Goal: Information Seeking & Learning: Learn about a topic

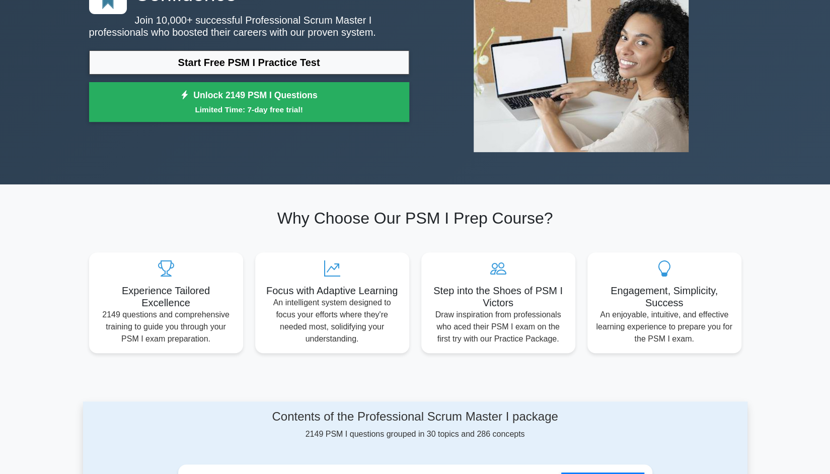
scroll to position [50, 0]
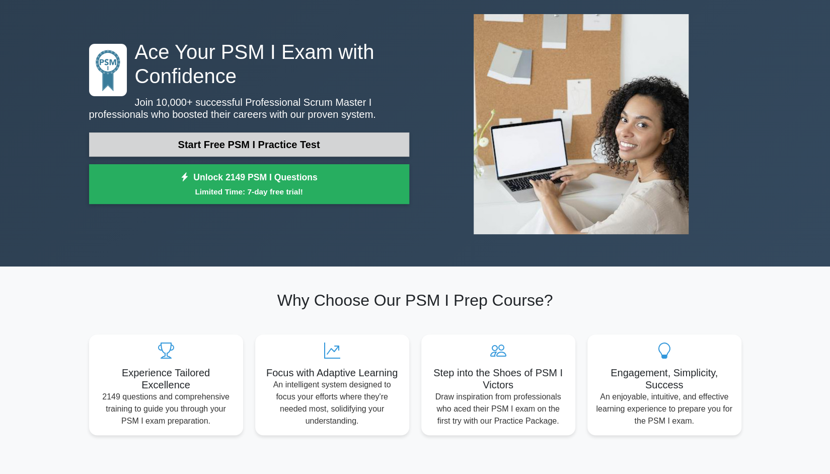
click at [337, 151] on link "Start Free PSM I Practice Test" at bounding box center [249, 144] width 320 height 24
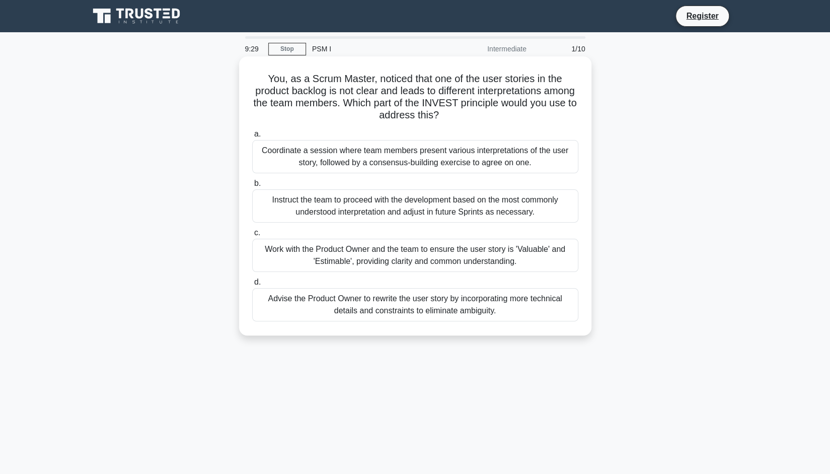
click at [471, 249] on div "Work with the Product Owner and the team to ensure the user story is 'Valuable'…" at bounding box center [415, 255] width 326 height 33
click at [252, 236] on input "c. Work with the Product Owner and the team to ensure the user story is 'Valuab…" at bounding box center [252, 233] width 0 height 7
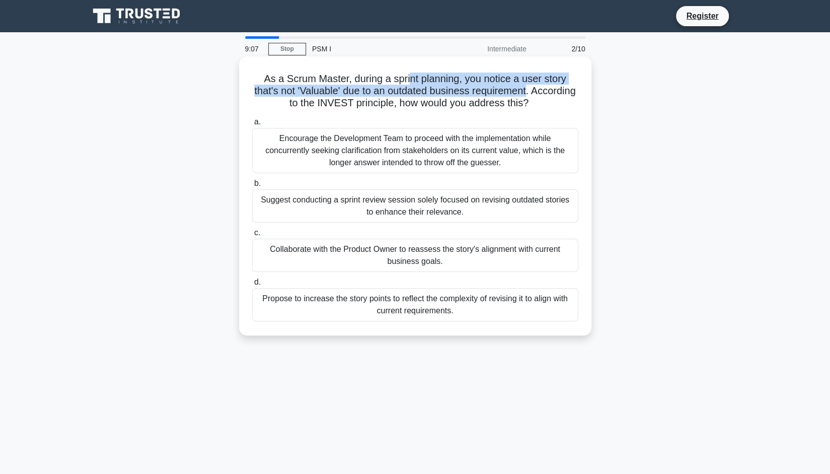
drag, startPoint x: 408, startPoint y: 82, endPoint x: 554, endPoint y: 93, distance: 146.4
click at [554, 93] on h5 "As a Scrum Master, during a sprint planning, you notice a user story that's not…" at bounding box center [415, 90] width 328 height 37
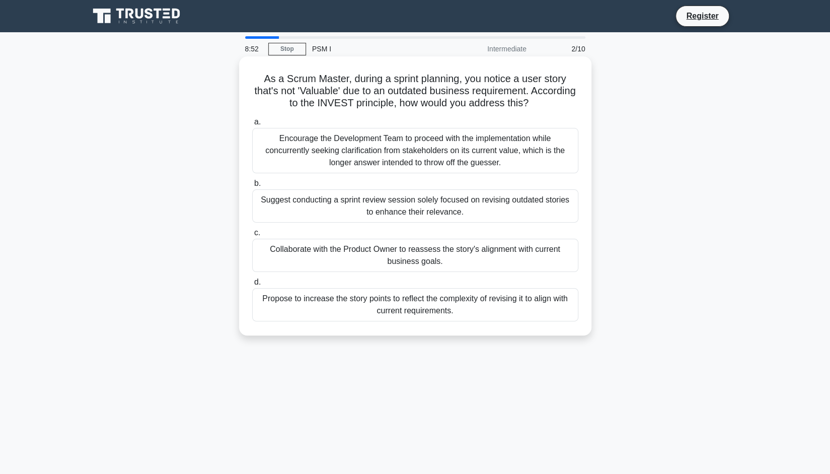
click at [447, 255] on div "Collaborate with the Product Owner to reassess the story's alignment with curre…" at bounding box center [415, 255] width 326 height 33
click at [252, 236] on input "c. Collaborate with the Product Owner to reassess the story's alignment with cu…" at bounding box center [252, 233] width 0 height 7
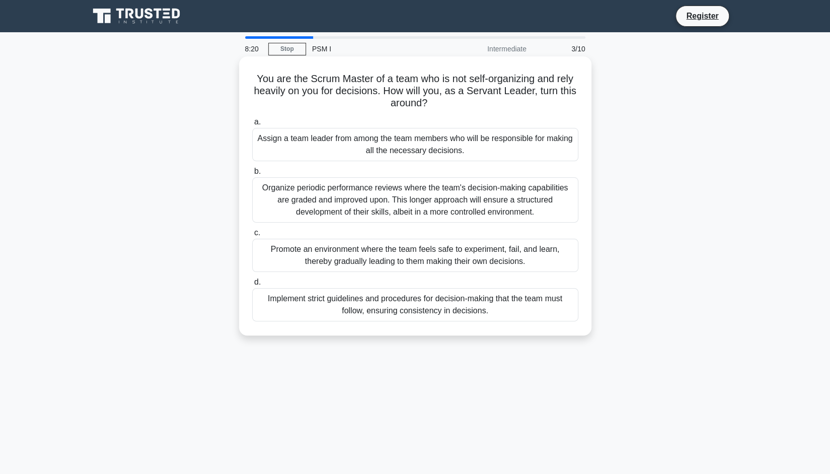
click at [460, 254] on div "Promote an environment where the team feels safe to experiment, fail, and learn…" at bounding box center [415, 255] width 326 height 33
click at [252, 236] on input "c. Promote an environment where the team feels safe to experiment, fail, and le…" at bounding box center [252, 233] width 0 height 7
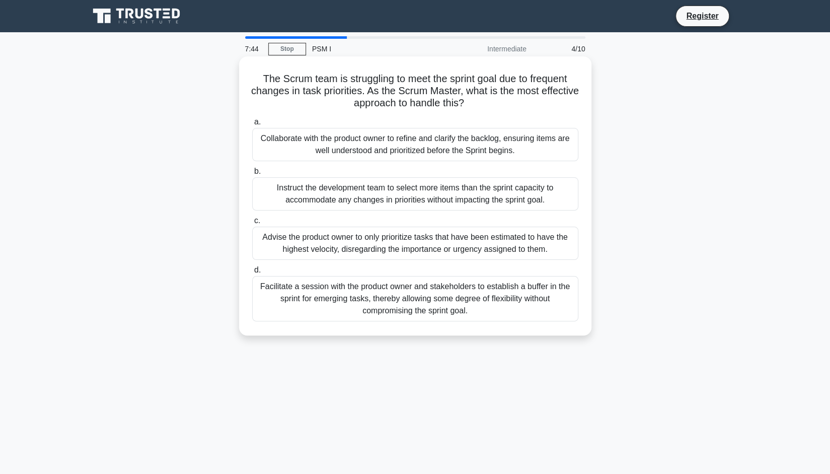
click at [512, 145] on div "Collaborate with the product owner to refine and clarify the backlog, ensuring …" at bounding box center [415, 144] width 326 height 33
click at [252, 125] on input "a. Collaborate with the product owner to refine and clarify the backlog, ensuri…" at bounding box center [252, 122] width 0 height 7
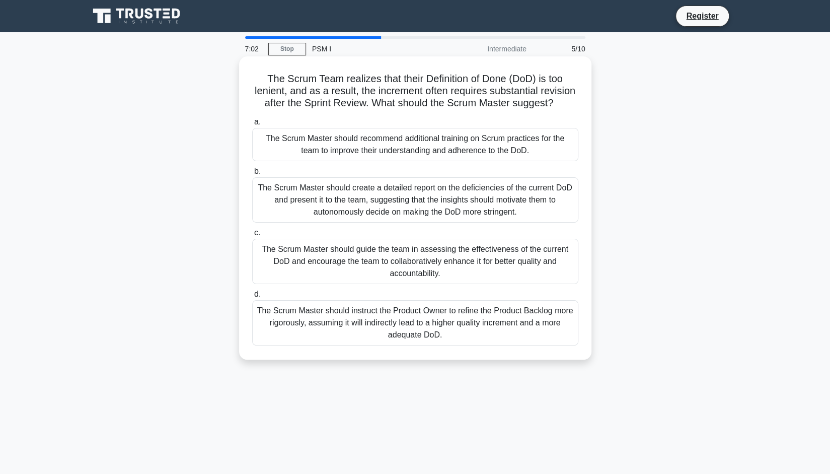
click at [526, 276] on div "The Scrum Master should guide the team in assessing the effectiveness of the cu…" at bounding box center [415, 261] width 326 height 45
click at [252, 236] on input "c. The Scrum Master should guide the team in assessing the effectiveness of the…" at bounding box center [252, 233] width 0 height 7
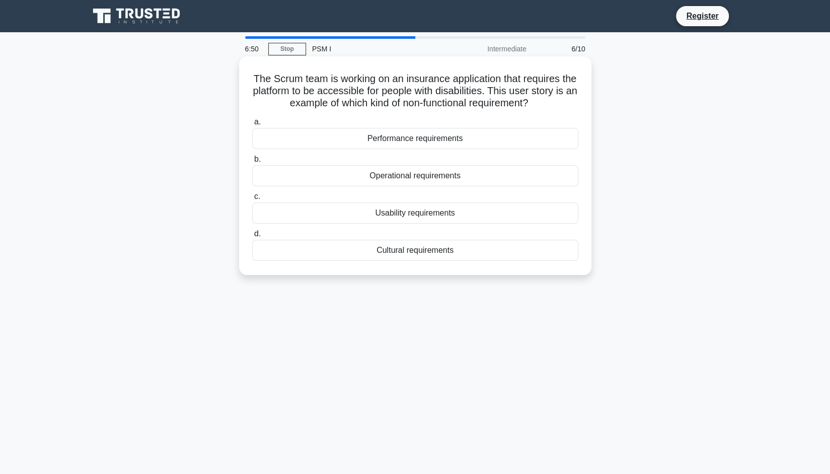
click at [479, 214] on div "Usability requirements" at bounding box center [415, 212] width 326 height 21
click at [252, 200] on input "c. Usability requirements" at bounding box center [252, 196] width 0 height 7
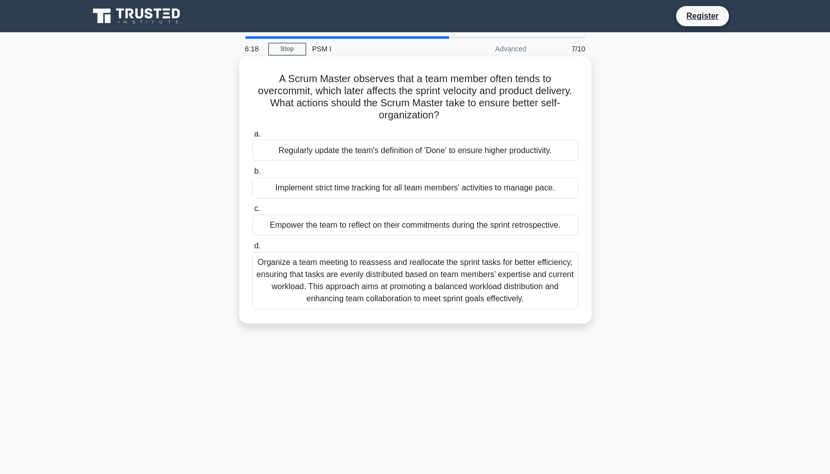
click at [449, 227] on div "Empower the team to reflect on their commitments during the sprint retrospectiv…" at bounding box center [415, 224] width 326 height 21
click at [252, 212] on input "c. Empower the team to reflect on their commitments during the sprint retrospec…" at bounding box center [252, 208] width 0 height 7
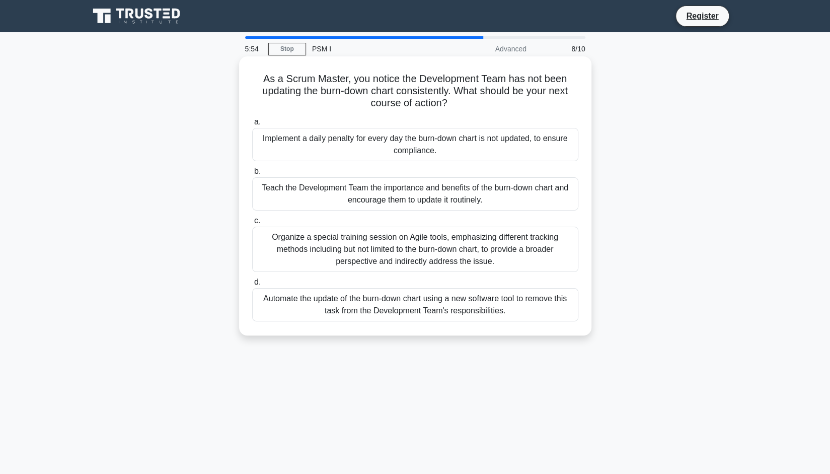
click at [535, 195] on div "Teach the Development Team the importance and benefits of the burn-down chart a…" at bounding box center [415, 193] width 326 height 33
click at [252, 175] on input "b. Teach the Development Team the importance and benefits of the burn-down char…" at bounding box center [252, 171] width 0 height 7
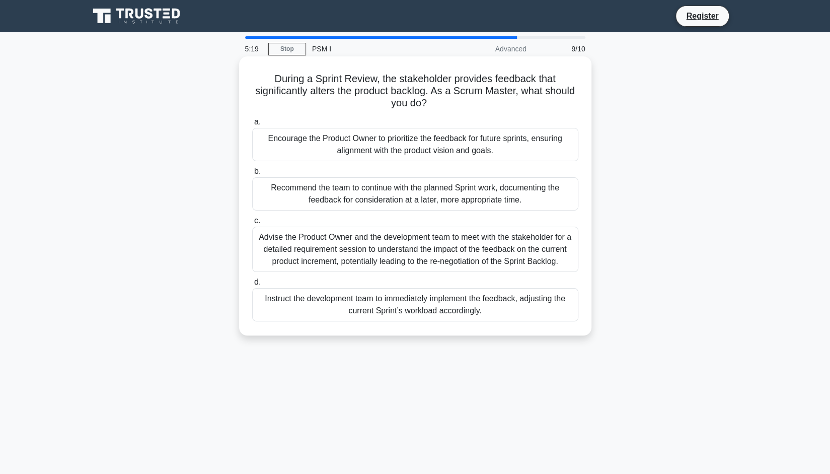
click at [475, 141] on div "Encourage the Product Owner to prioritize the feedback for future sprints, ensu…" at bounding box center [415, 144] width 326 height 33
click at [252, 125] on input "a. Encourage the Product Owner to prioritize the feedback for future sprints, e…" at bounding box center [252, 122] width 0 height 7
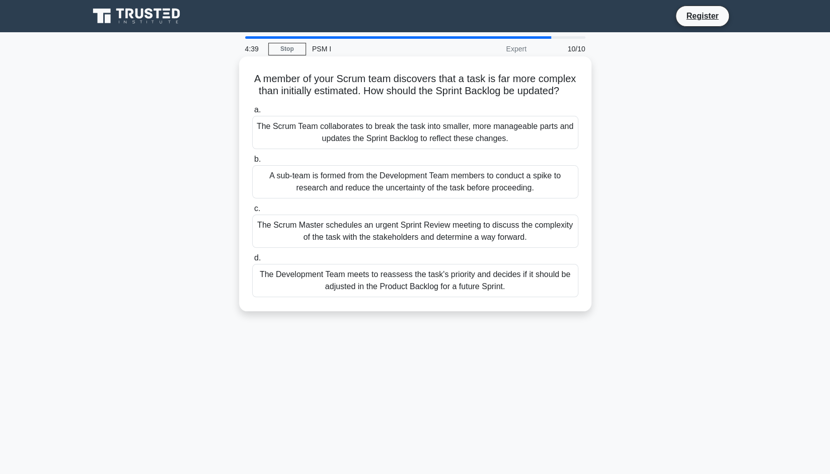
click at [495, 146] on div "The Scrum Team collaborates to break the task into smaller, more manageable par…" at bounding box center [415, 132] width 326 height 33
click at [252, 113] on input "a. The Scrum Team collaborates to break the task into smaller, more manageable …" at bounding box center [252, 110] width 0 height 7
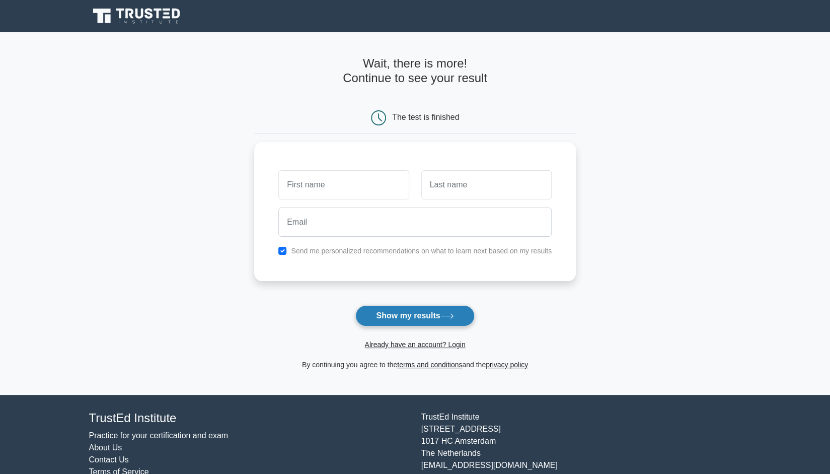
click at [434, 314] on button "Show my results" at bounding box center [414, 315] width 119 height 21
type input "g"
type input "y"
click at [414, 315] on button "Show my results" at bounding box center [414, 315] width 119 height 21
click at [620, 203] on main "Wait, there is more! Continue to see your result The test is finished g y" at bounding box center [415, 213] width 830 height 362
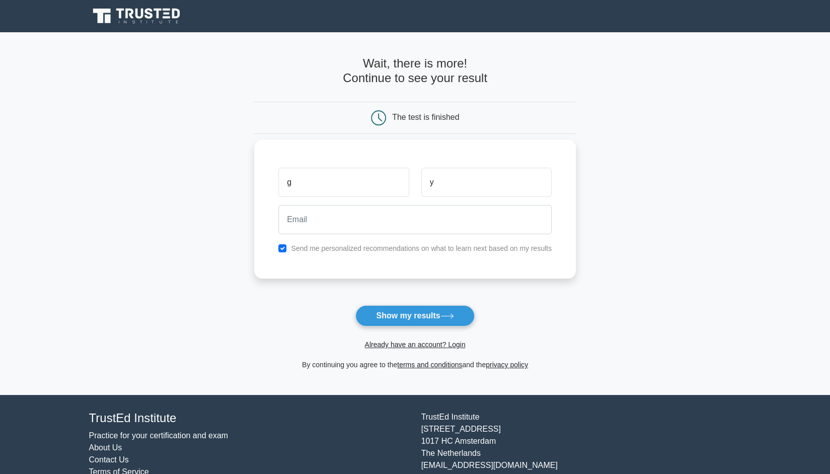
click at [290, 244] on div "Send me personalized recommendations on what to learn next based on my results" at bounding box center [414, 248] width 285 height 12
click at [284, 246] on input "checkbox" at bounding box center [282, 248] width 8 height 8
checkbox input "false"
click at [401, 317] on button "Show my results" at bounding box center [414, 315] width 119 height 21
click at [661, 81] on main "Wait, there is more! Continue to see your result The test is finished g y" at bounding box center [415, 213] width 830 height 362
